Goal: Information Seeking & Learning: Learn about a topic

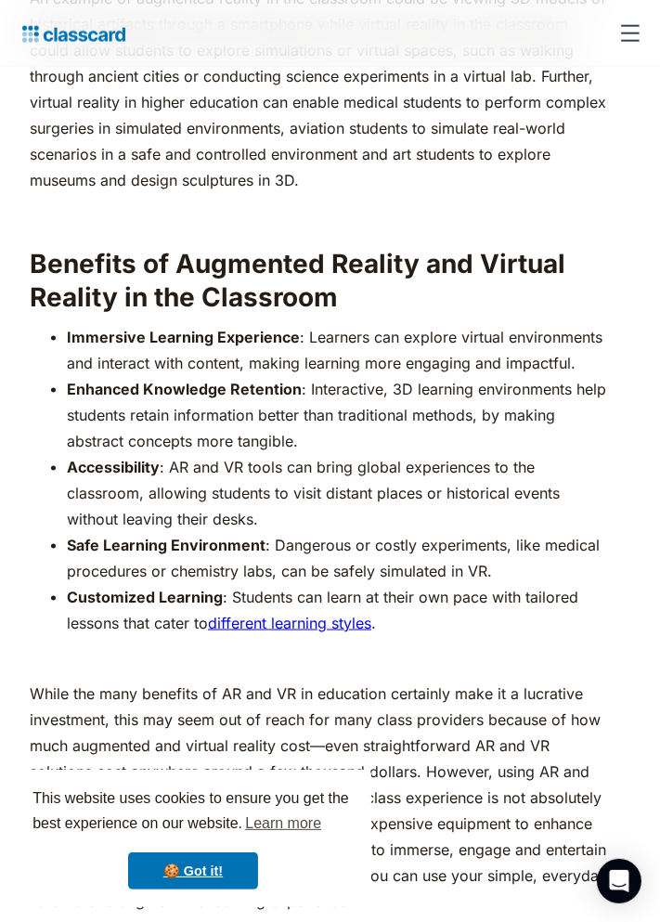
click at [78, 342] on strong "Immersive Learning Experience" at bounding box center [183, 337] width 233 height 19
click at [72, 341] on strong "Immersive Learning Experience" at bounding box center [183, 337] width 233 height 19
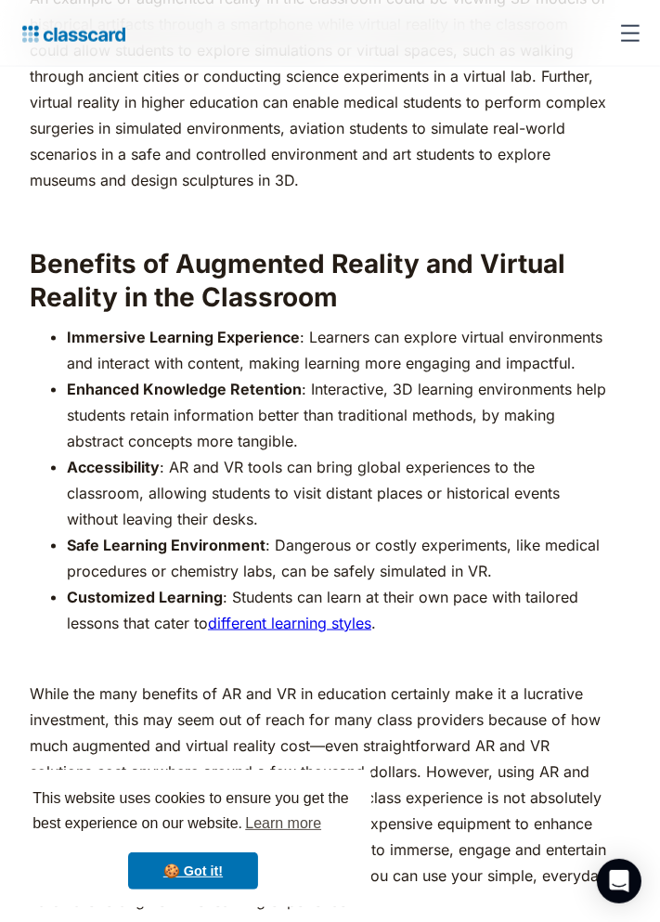
click at [40, 281] on h2 "Benefits of Augmented Reality and Virtual Reality in the Classroom" at bounding box center [319, 281] width 578 height 68
click at [30, 281] on h2 "Benefits of Augmented Reality and Virtual Reality in the Classroom" at bounding box center [319, 281] width 578 height 68
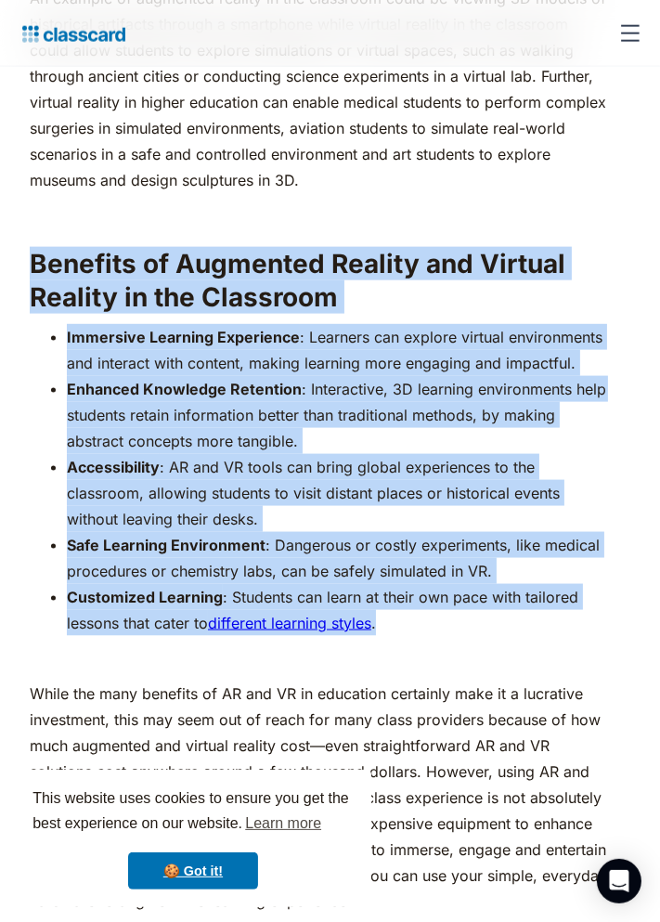
copy div "Benefits of Augmented Reality and Virtual Reality in the Classroom Immersive Le…"
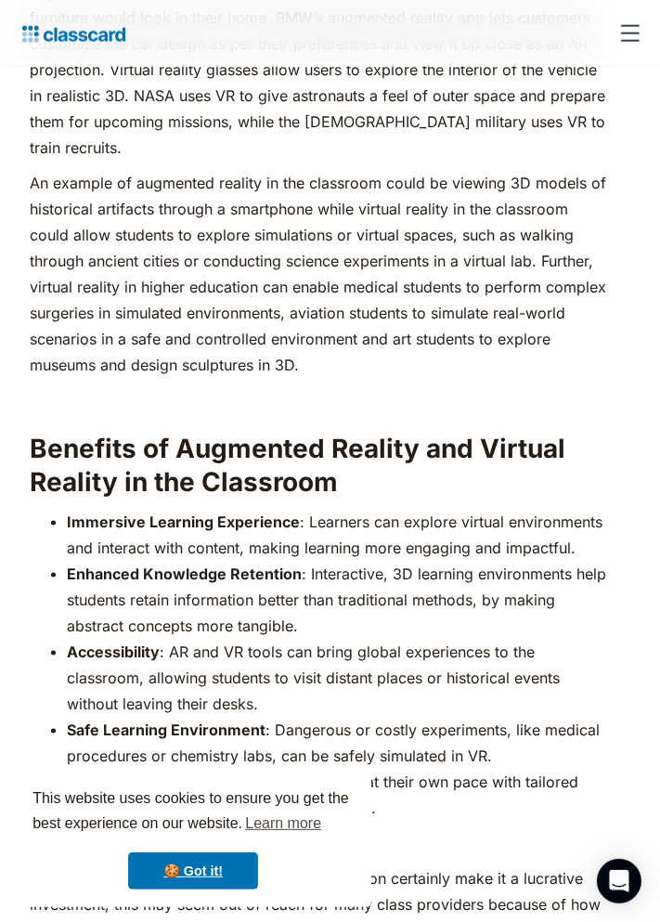
scroll to position [1879, 0]
